Goal: Information Seeking & Learning: Understand process/instructions

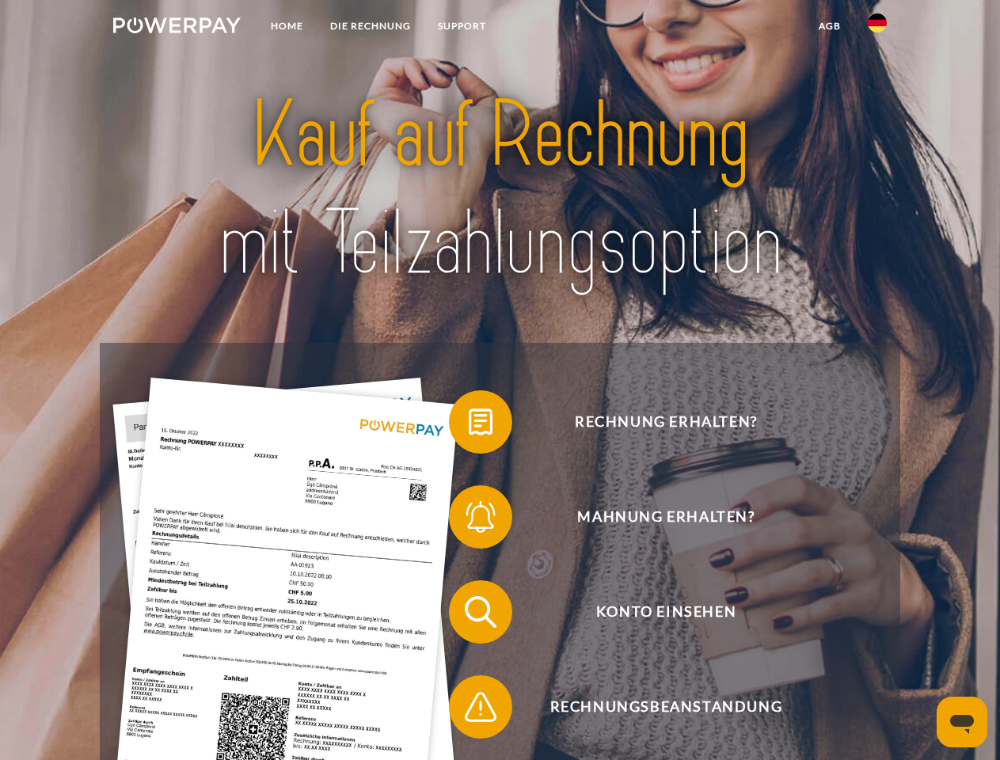
click at [177, 28] on img at bounding box center [177, 25] width 128 height 16
click at [878, 28] on img at bounding box center [877, 22] width 19 height 19
click at [829, 26] on link "agb" at bounding box center [829, 26] width 49 height 29
click at [469, 425] on span at bounding box center [456, 422] width 79 height 79
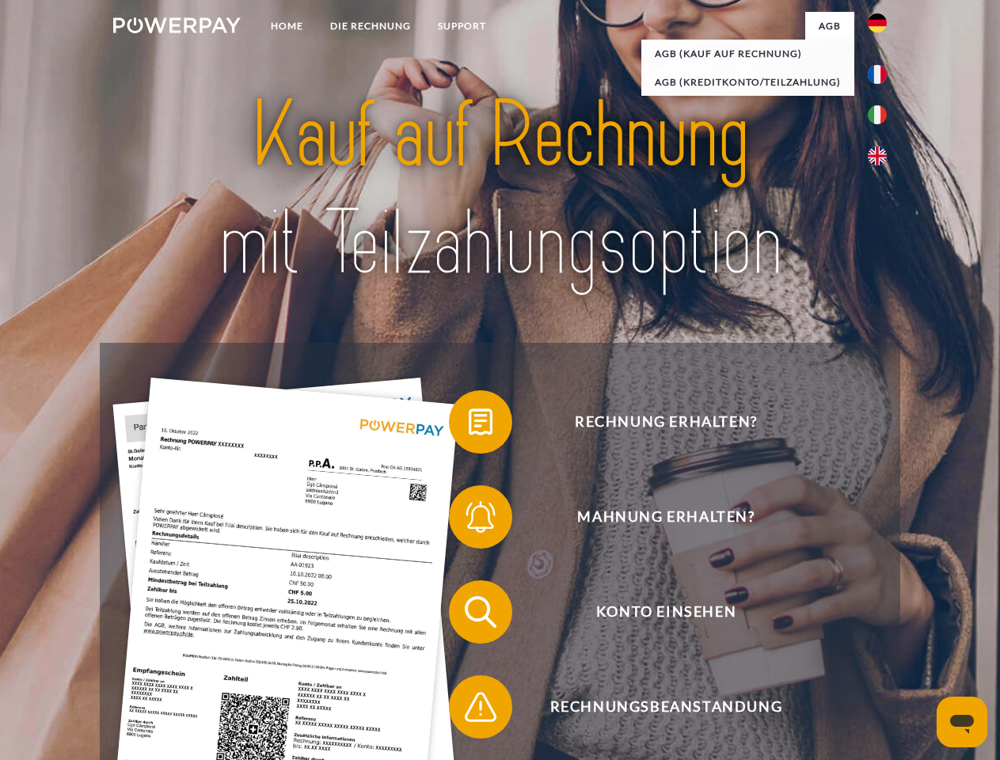
click at [469, 520] on span at bounding box center [456, 517] width 79 height 79
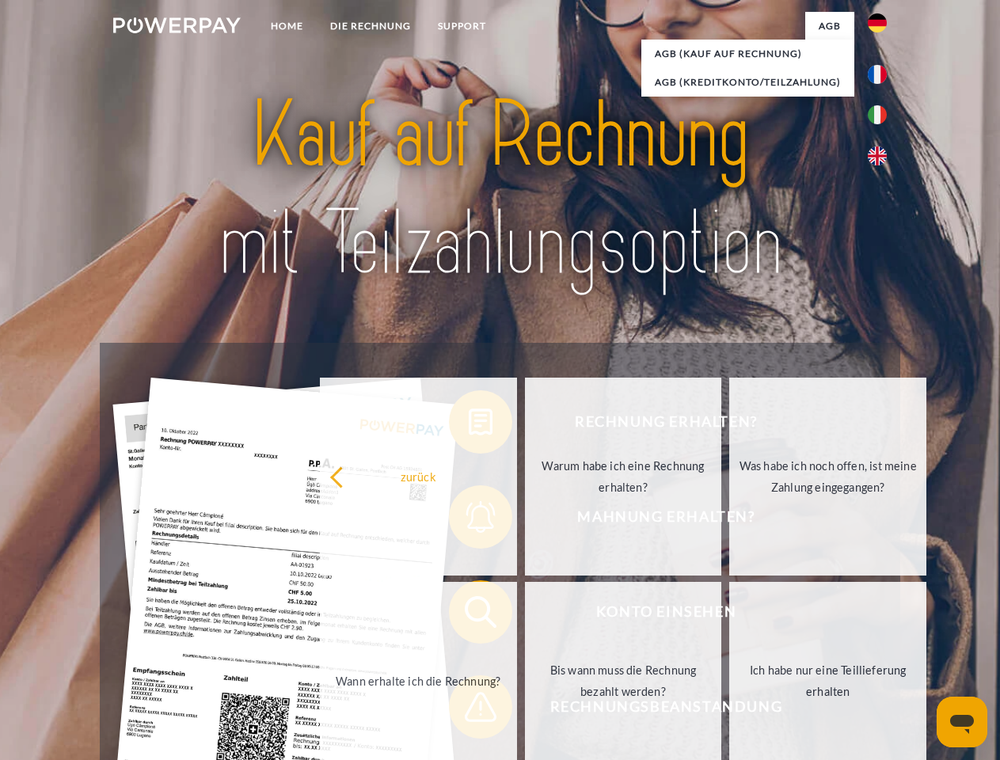
click at [525, 615] on link "Bis wann muss die Rechnung bezahlt werden?" at bounding box center [623, 681] width 197 height 198
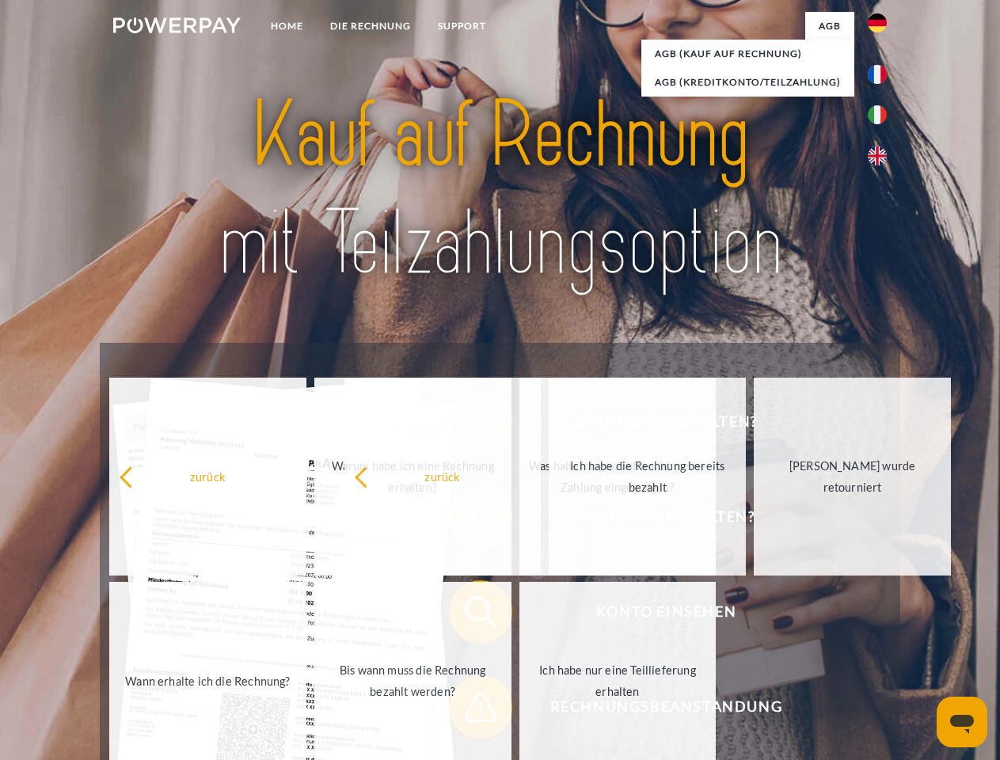
click at [469, 710] on span at bounding box center [456, 707] width 79 height 79
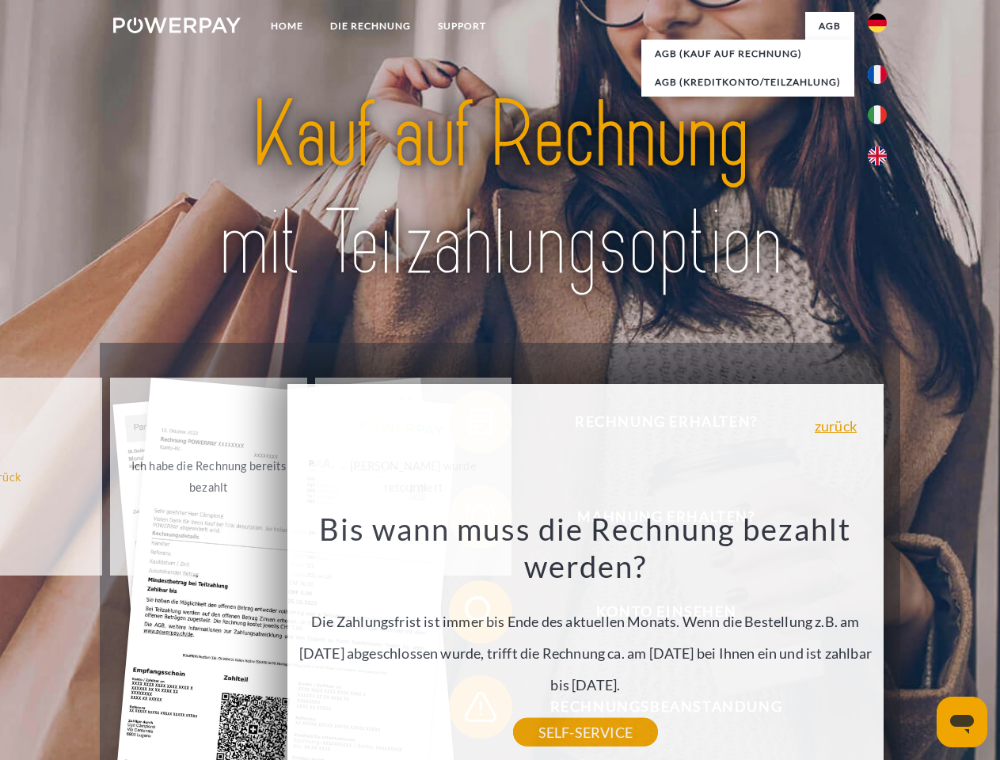
click at [962, 722] on icon "Messaging-Fenster öffnen" at bounding box center [962, 724] width 24 height 19
